Goal: Task Accomplishment & Management: Use online tool/utility

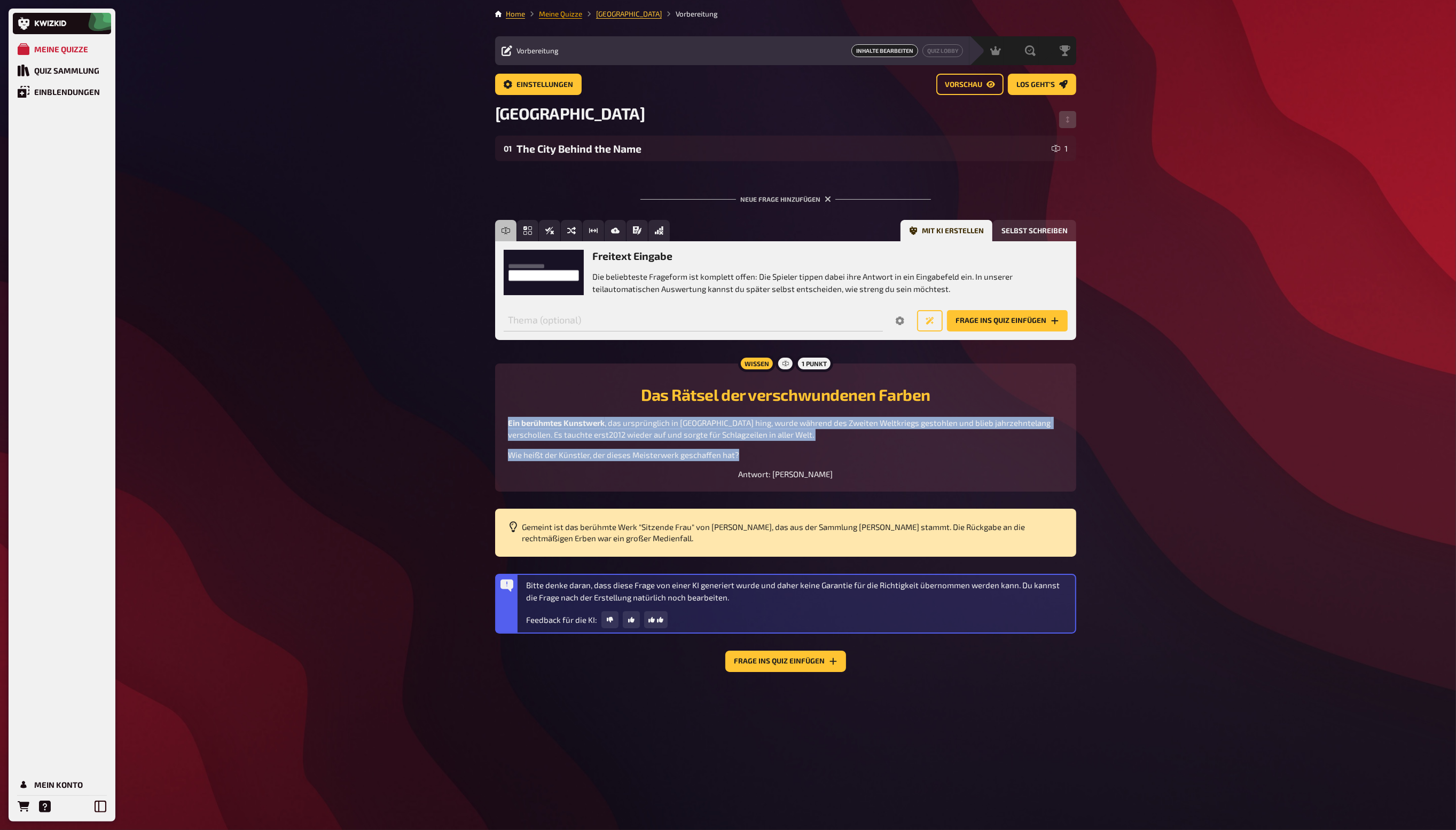
click at [543, 15] on link "Meine Quizze" at bounding box center [560, 14] width 44 height 8
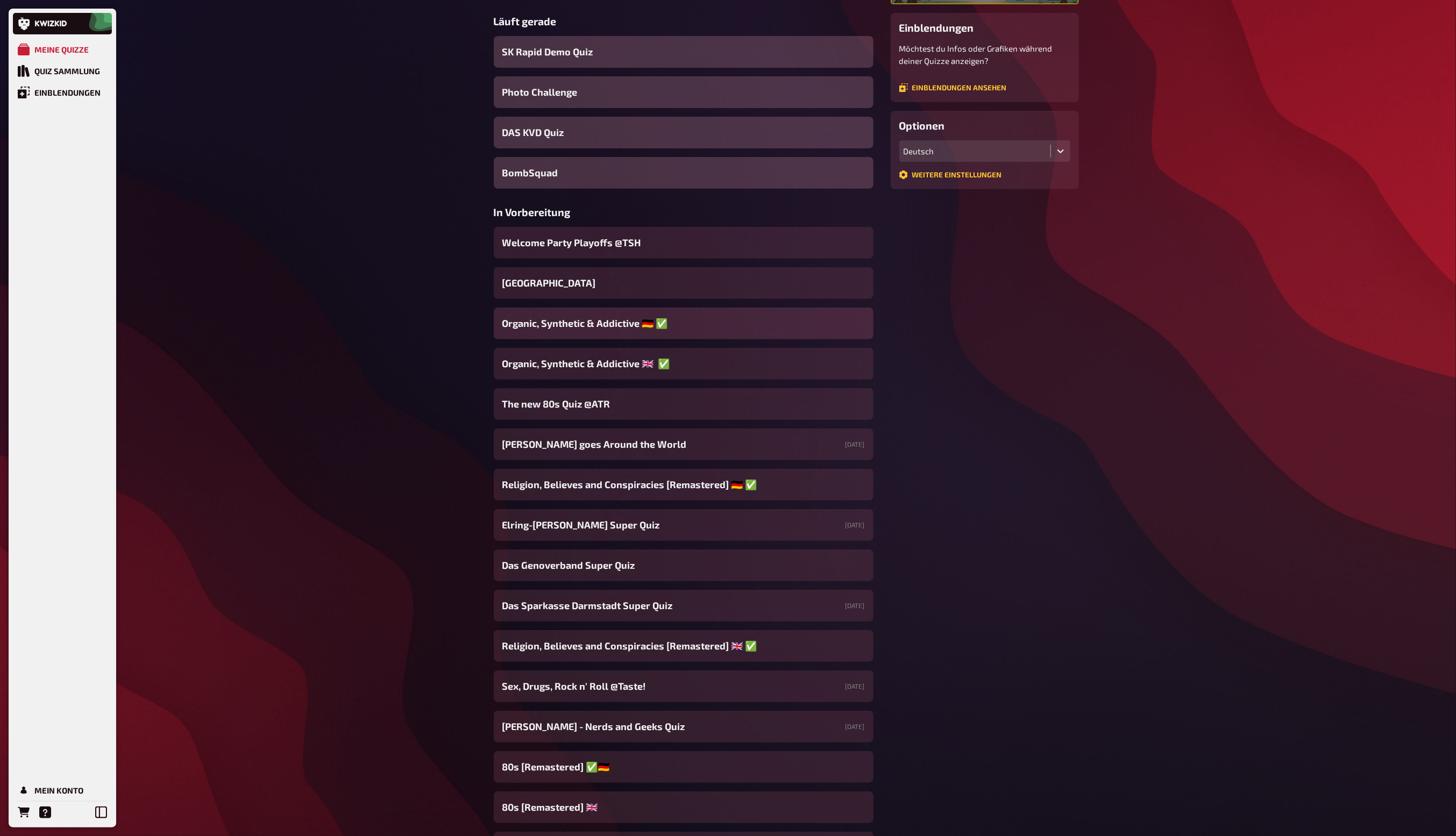
scroll to position [197, 0]
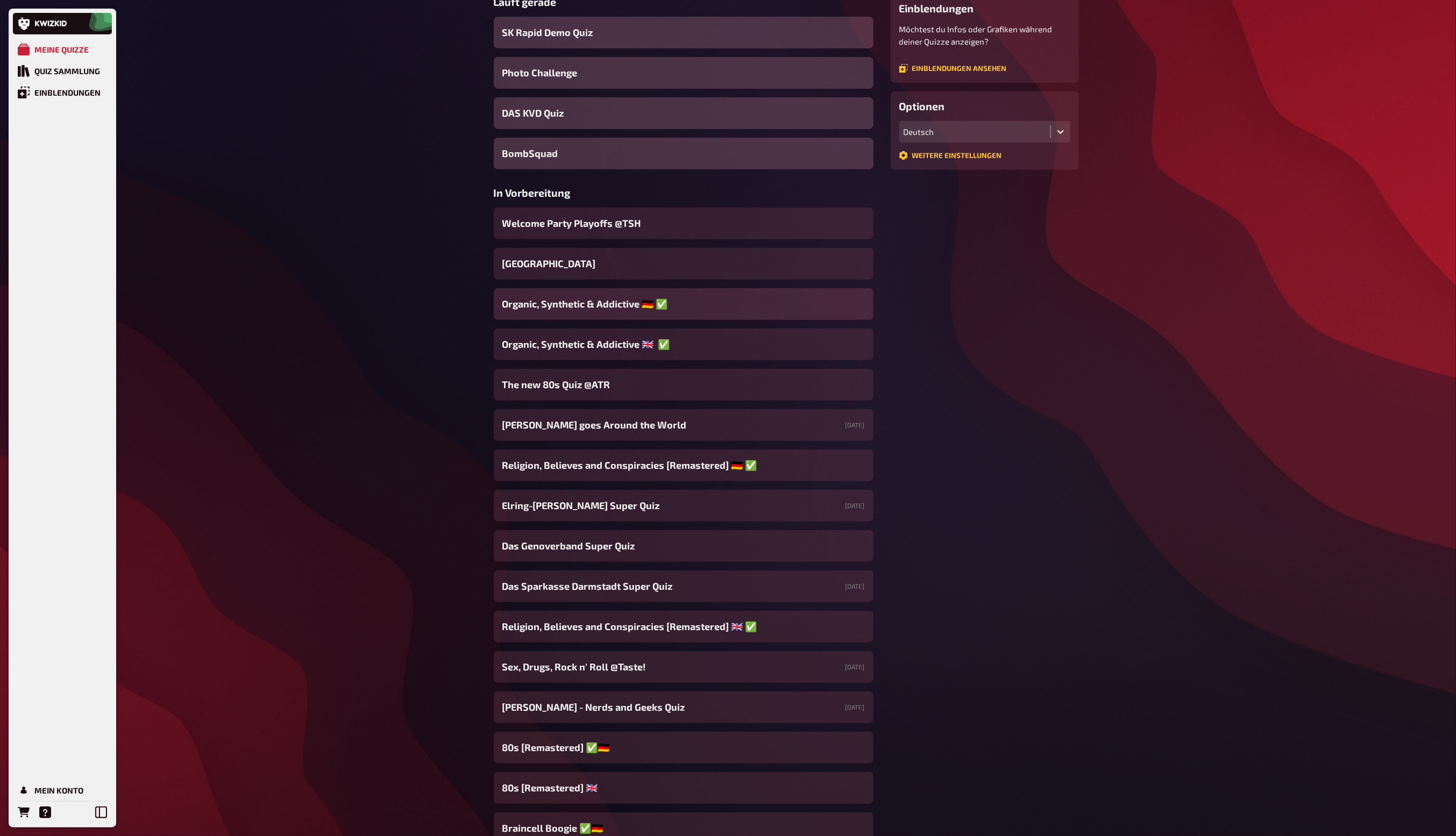
click at [713, 312] on div "Organic, Synthetic & Addictive ​🇩🇪 ​✅ ​" at bounding box center [683, 304] width 380 height 32
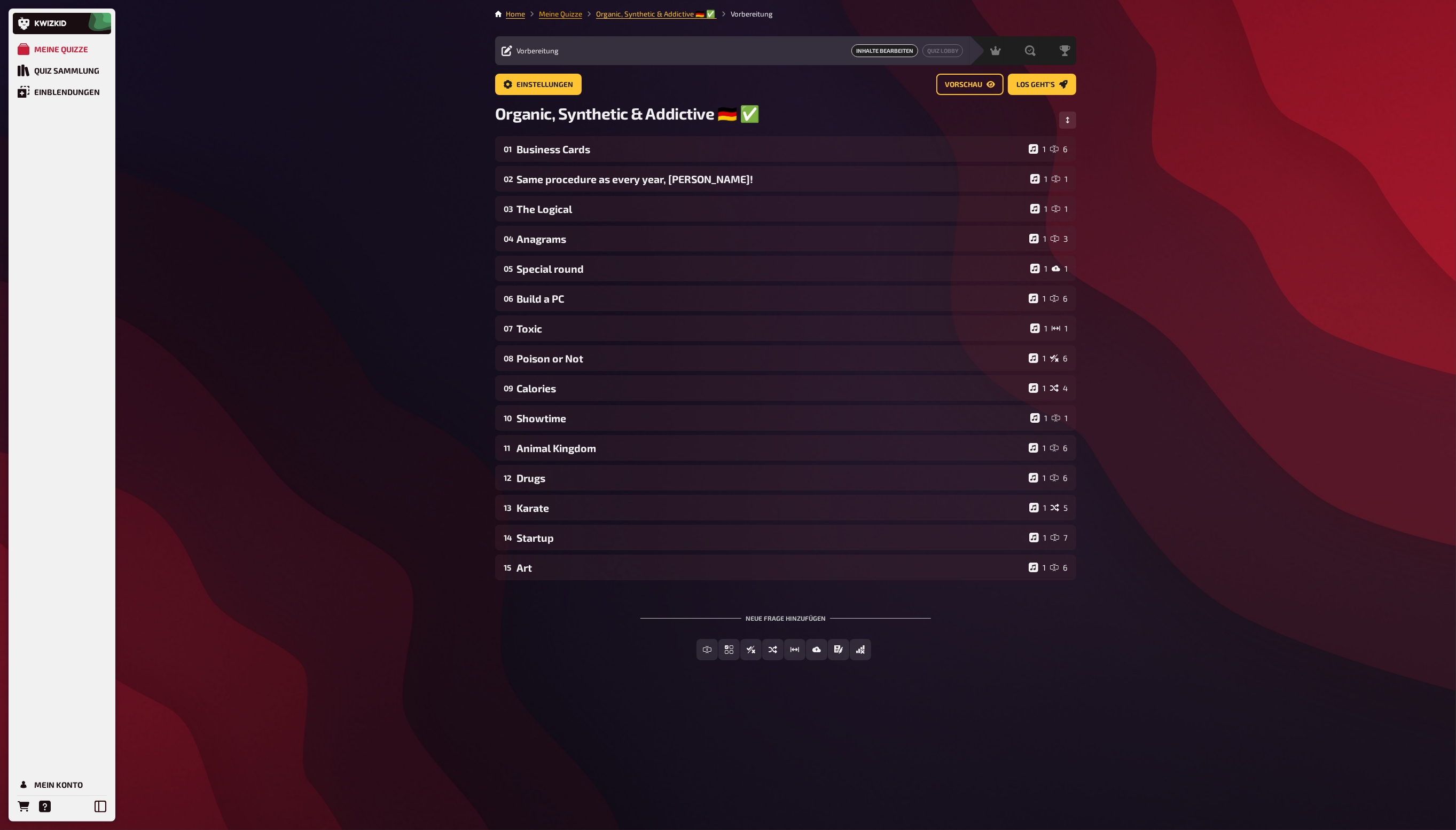
click at [549, 15] on link "Meine Quizze" at bounding box center [560, 14] width 44 height 8
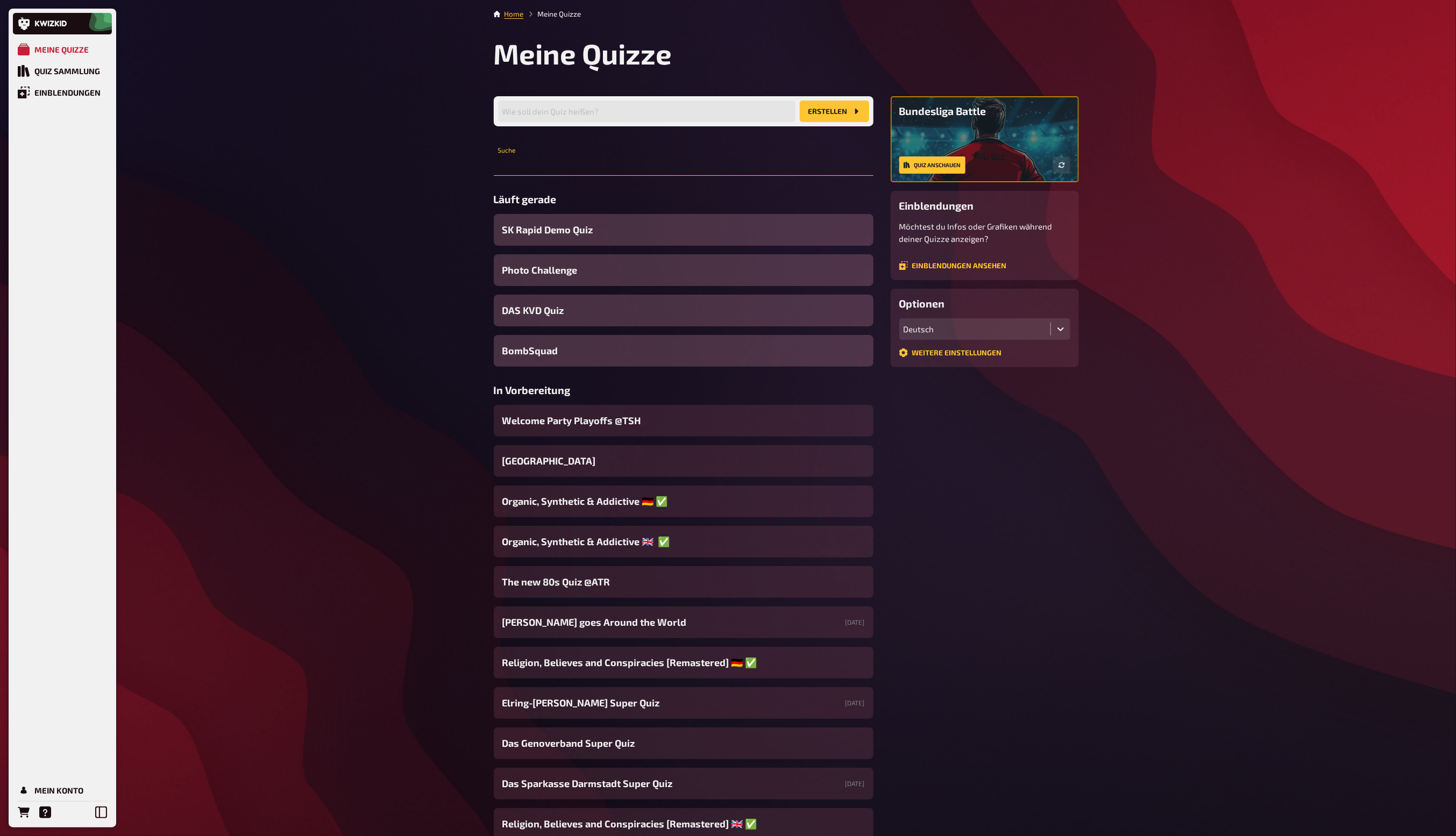
click at [589, 170] on input "text" at bounding box center [683, 165] width 380 height 22
click at [583, 266] on div "Photo Challenge" at bounding box center [683, 270] width 380 height 32
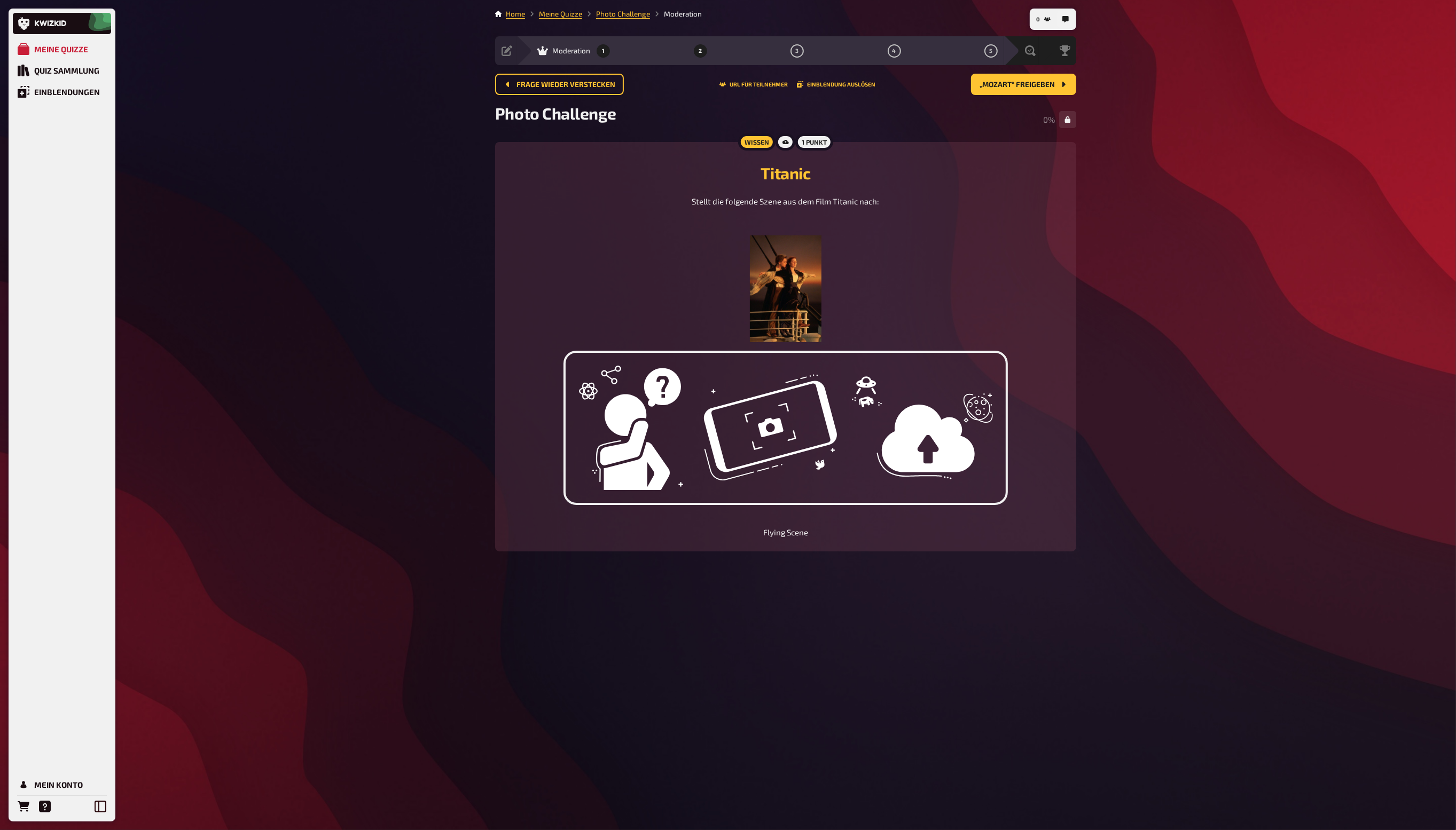
click at [607, 50] on button "1" at bounding box center [604, 51] width 17 height 17
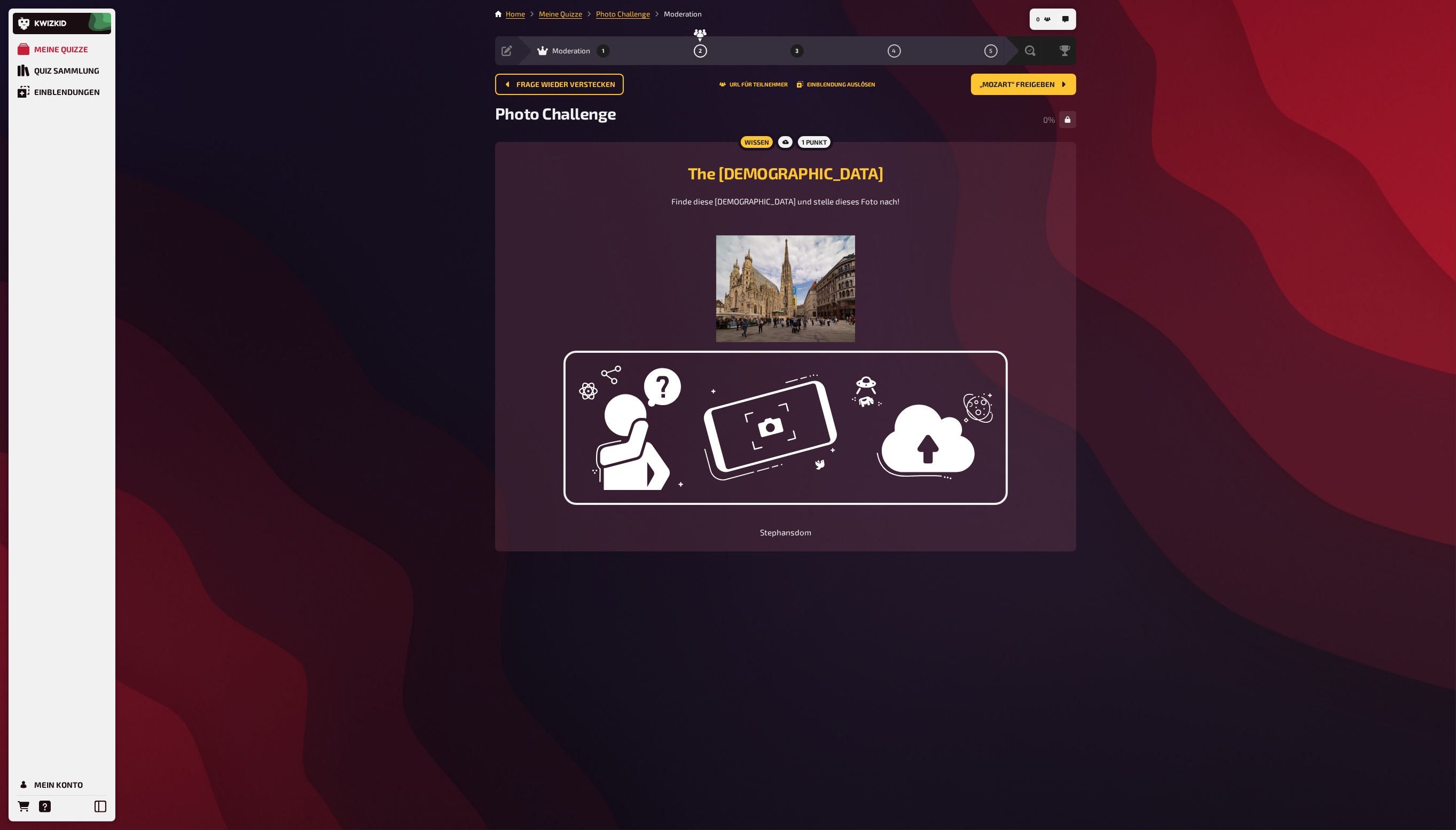
click at [801, 45] on button "3" at bounding box center [798, 51] width 17 height 17
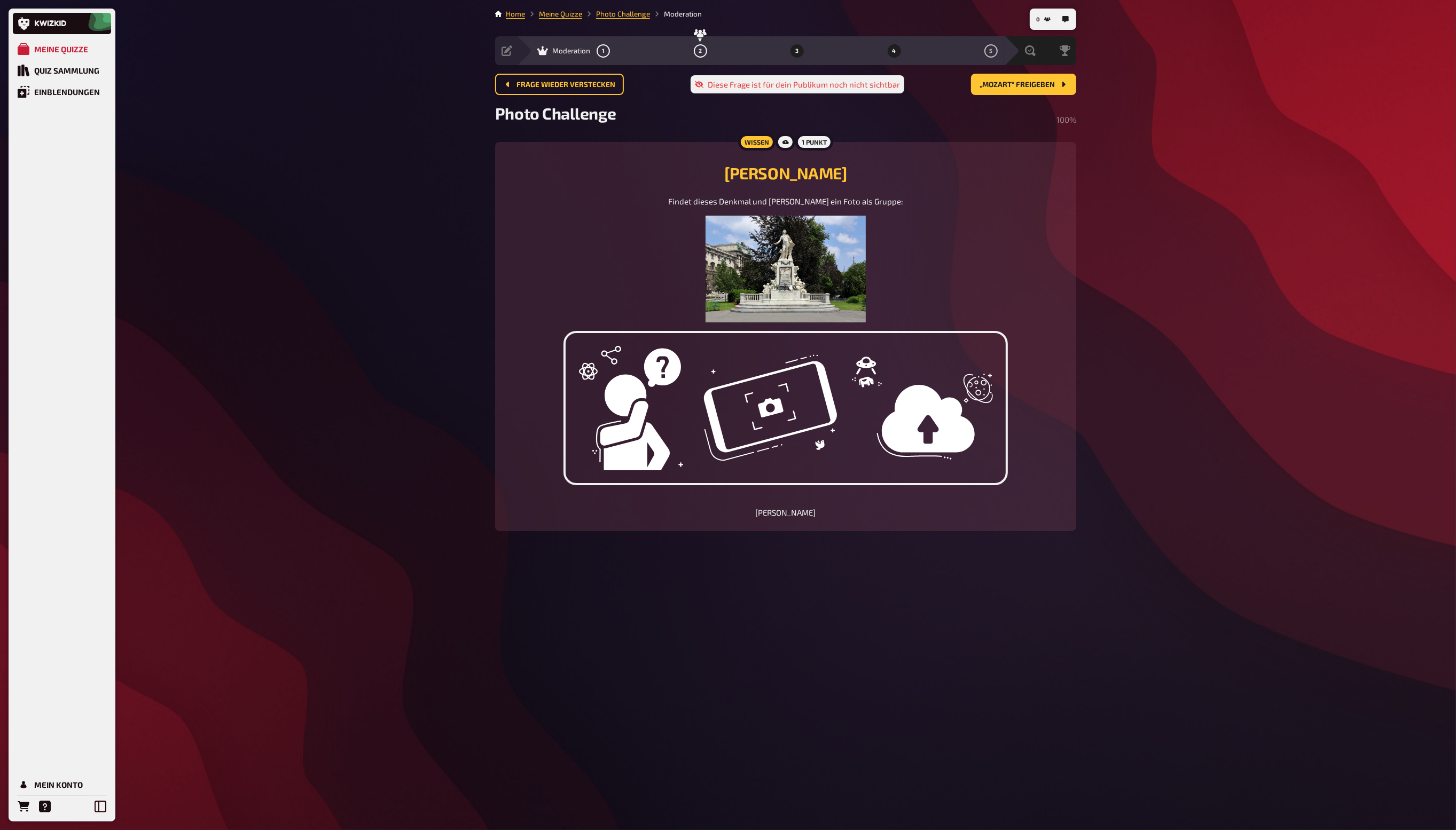
click at [898, 51] on button "4" at bounding box center [894, 51] width 17 height 17
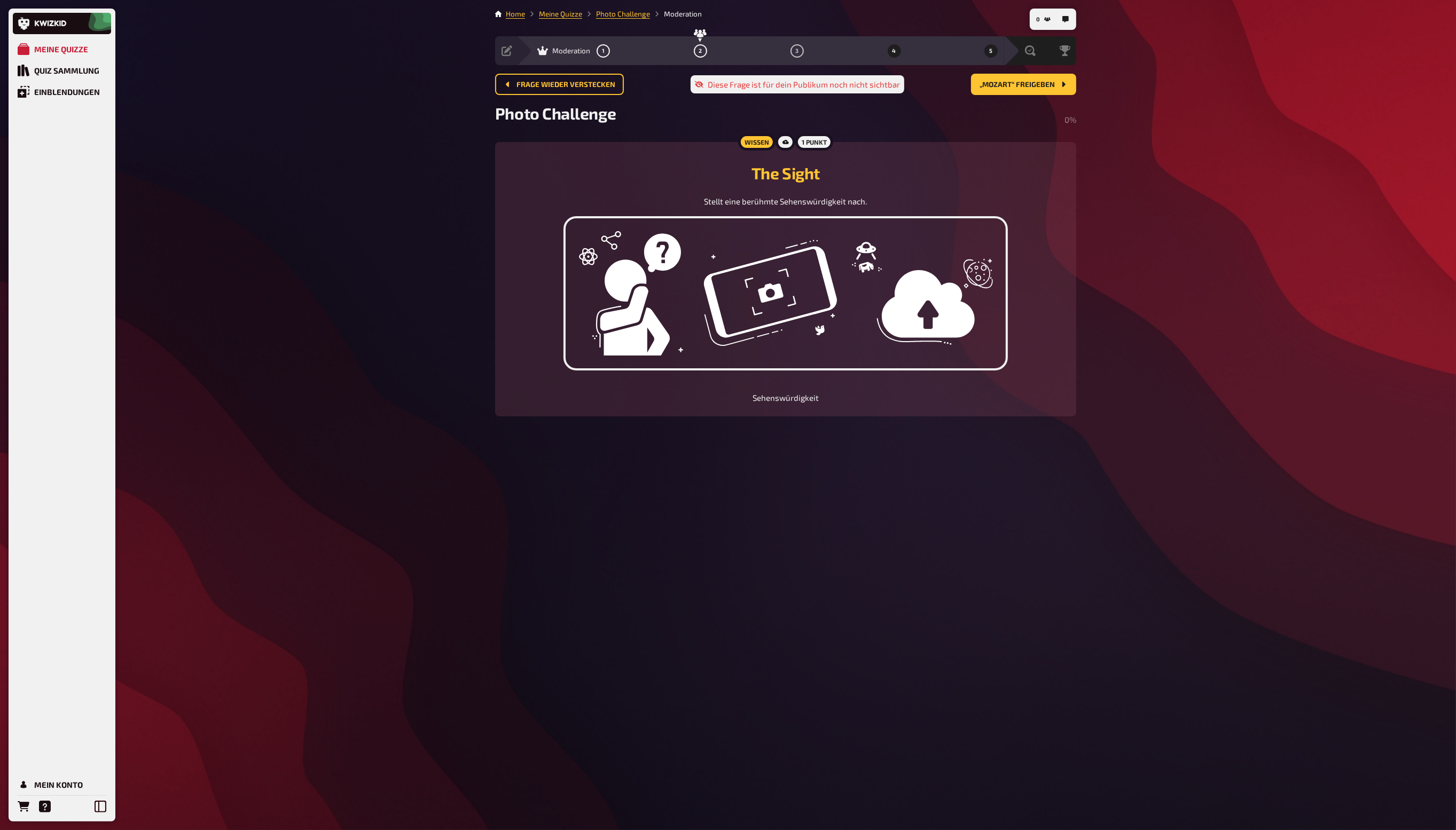
click at [992, 51] on span "5" at bounding box center [991, 51] width 3 height 6
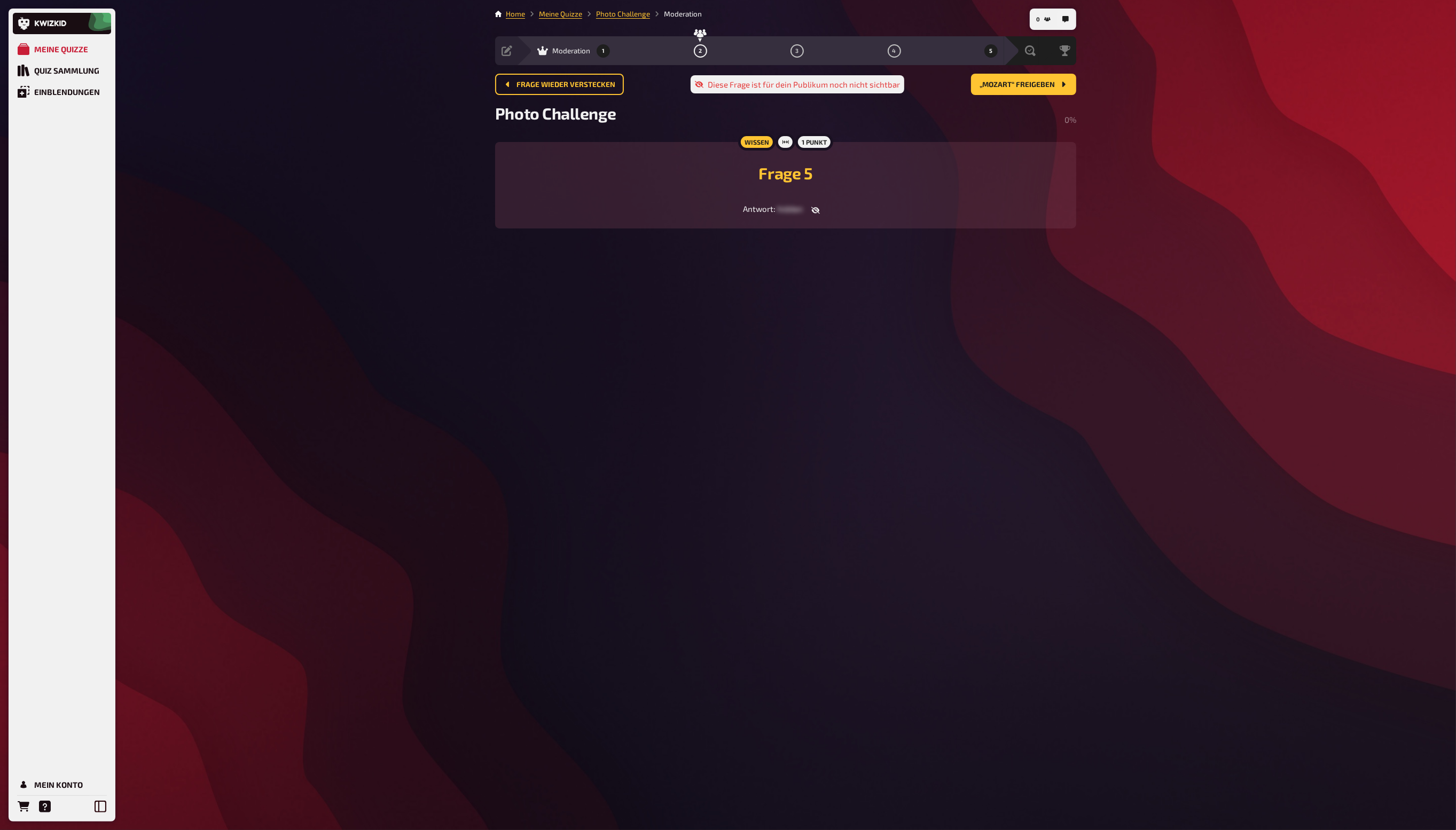
click at [605, 49] on button "1" at bounding box center [604, 51] width 17 height 17
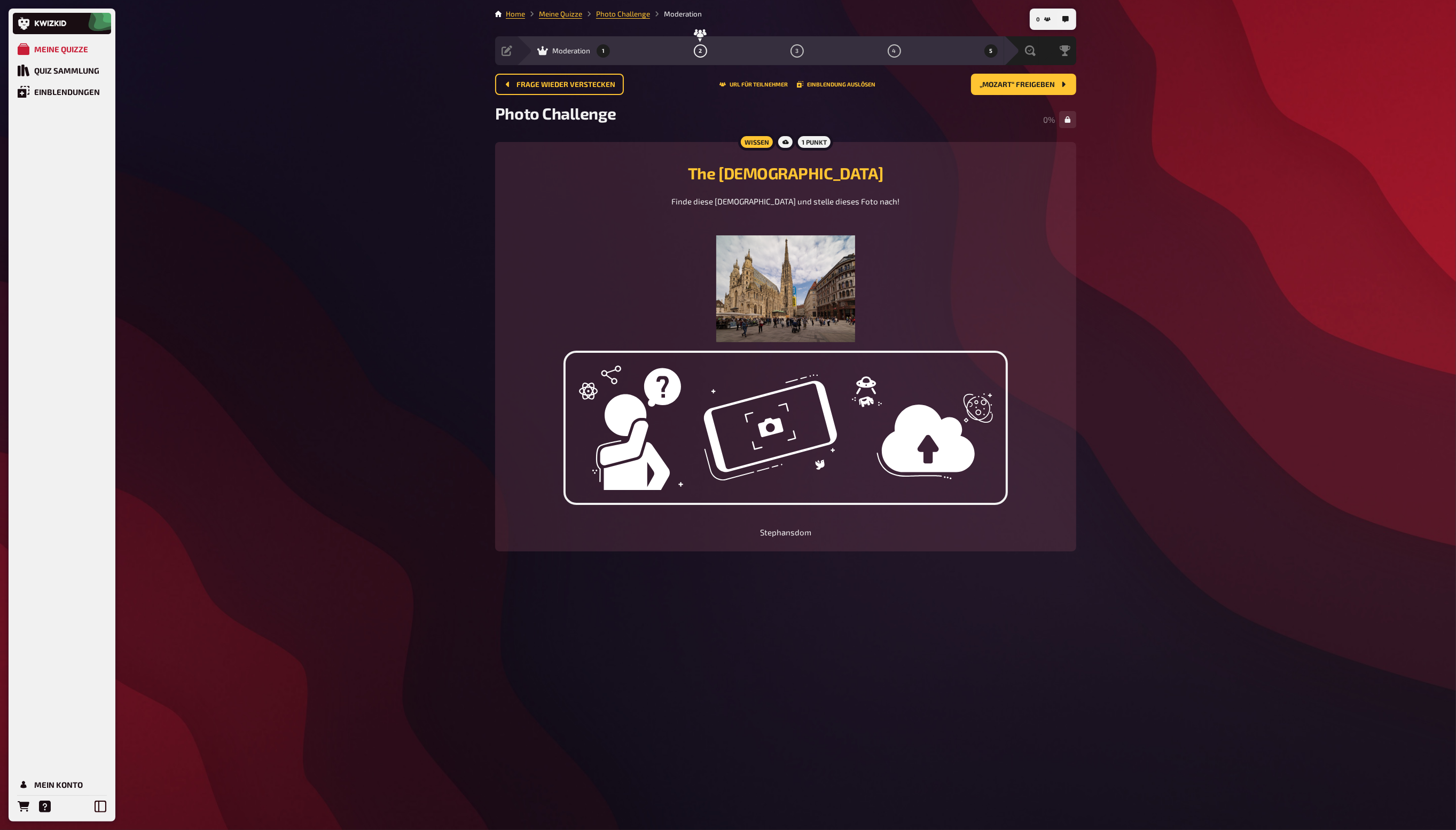
click at [990, 56] on button "5" at bounding box center [991, 51] width 17 height 17
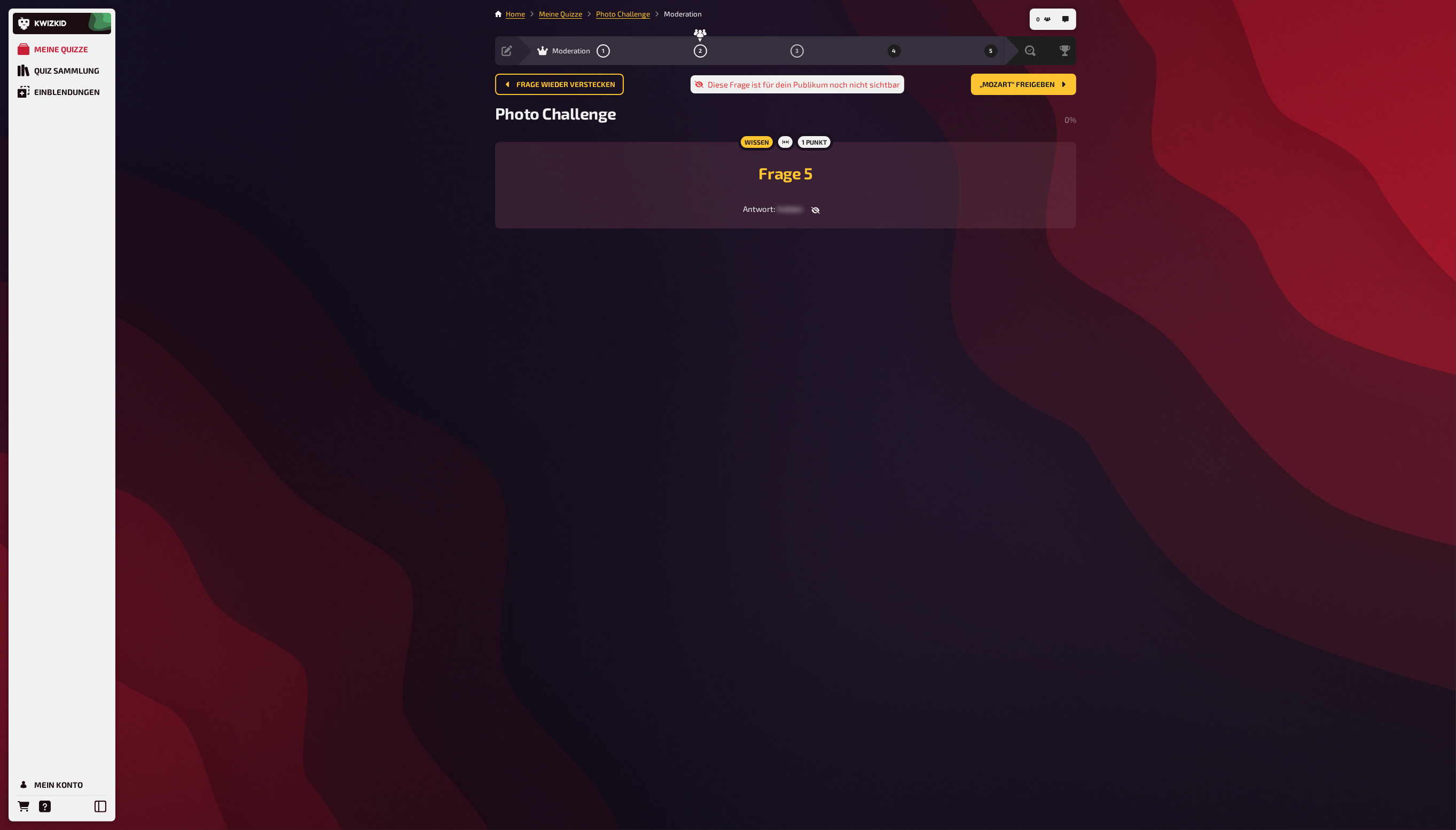
click at [896, 52] on button "4" at bounding box center [894, 51] width 17 height 17
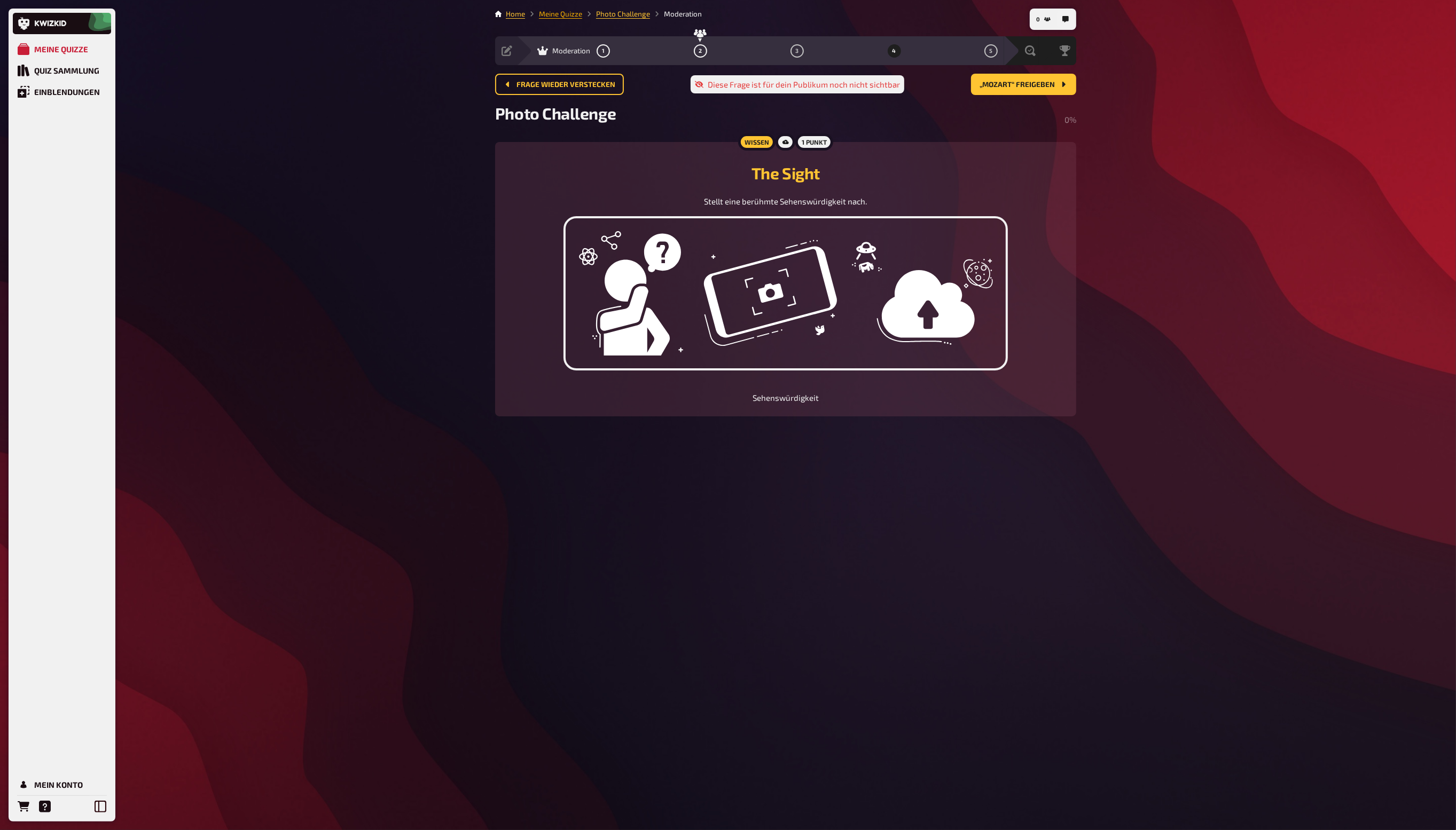
click at [551, 15] on link "Meine Quizze" at bounding box center [560, 14] width 44 height 8
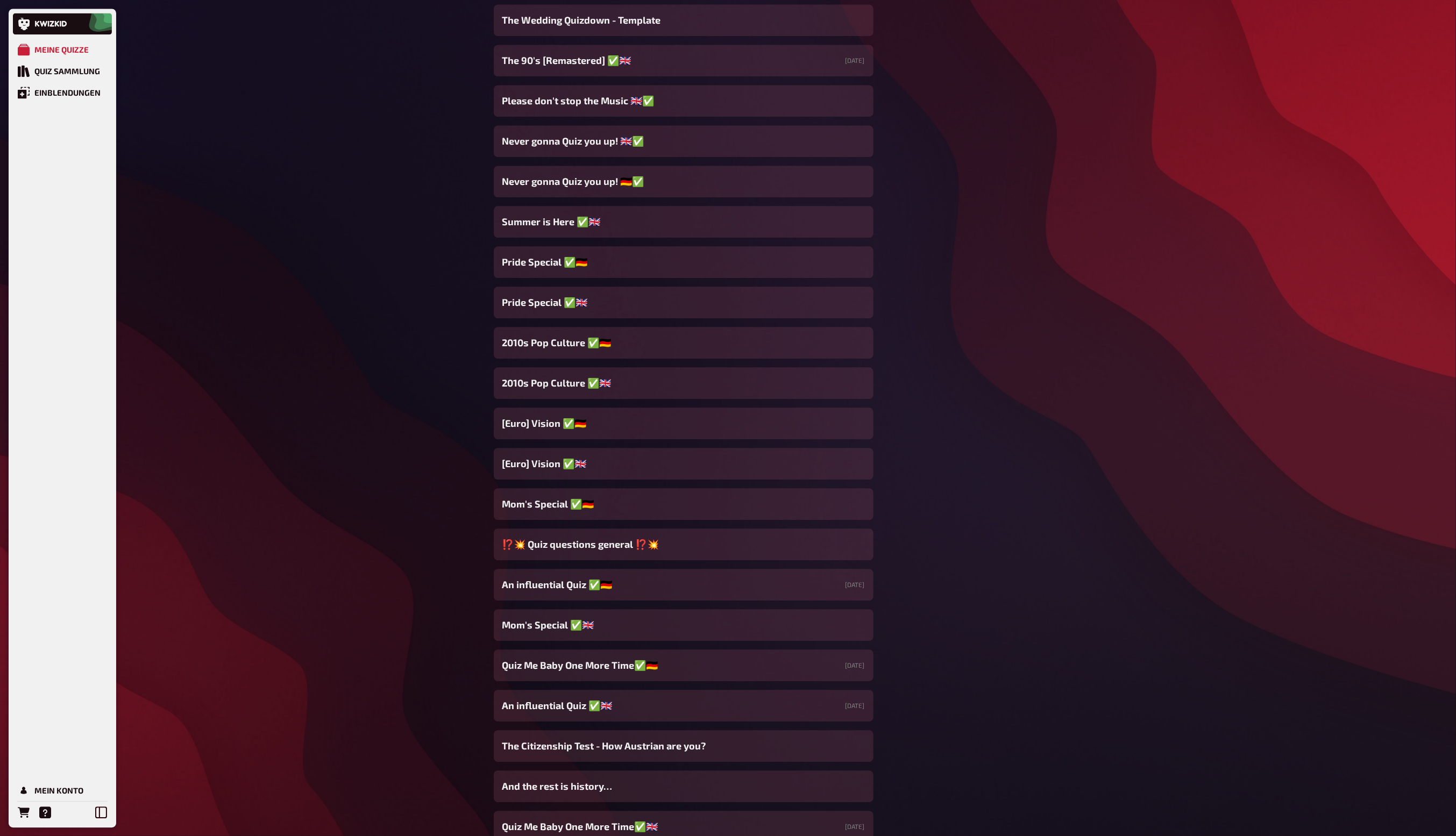
scroll to position [1667, 0]
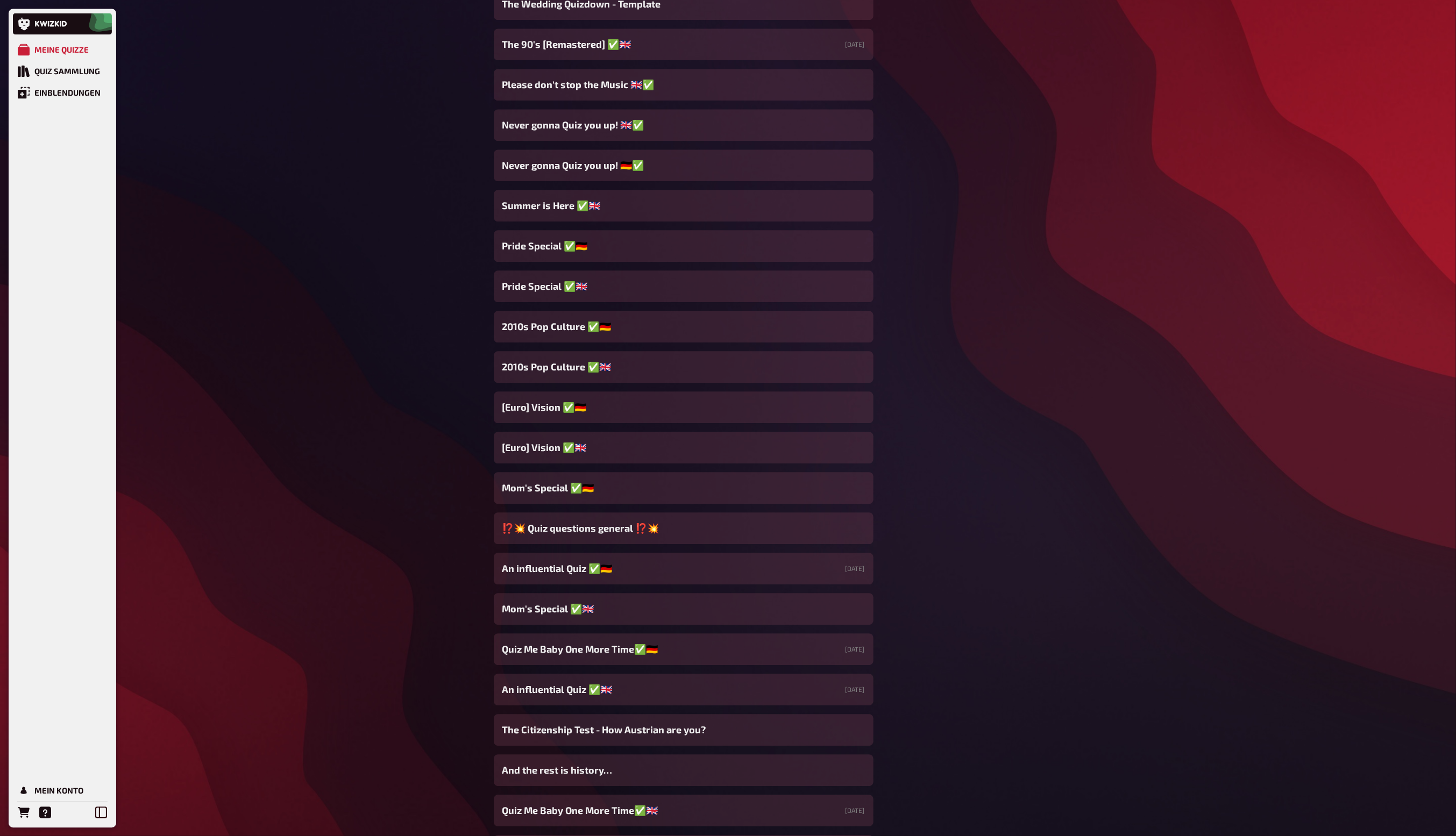
click at [676, 337] on div "2010s Pop Culture ✅🇩🇪" at bounding box center [683, 327] width 380 height 32
